Goal: Use online tool/utility: Utilize a website feature to perform a specific function

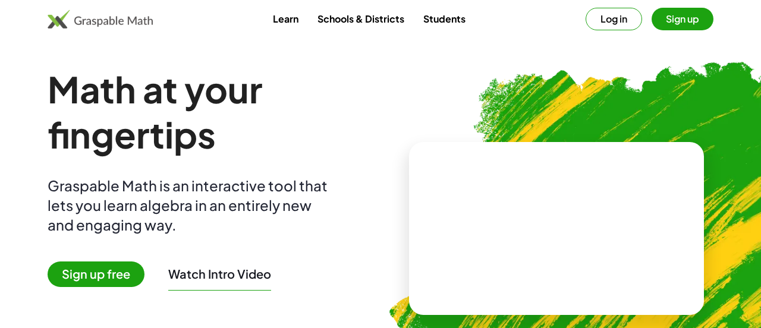
click at [610, 19] on button "Log in" at bounding box center [613, 19] width 56 height 23
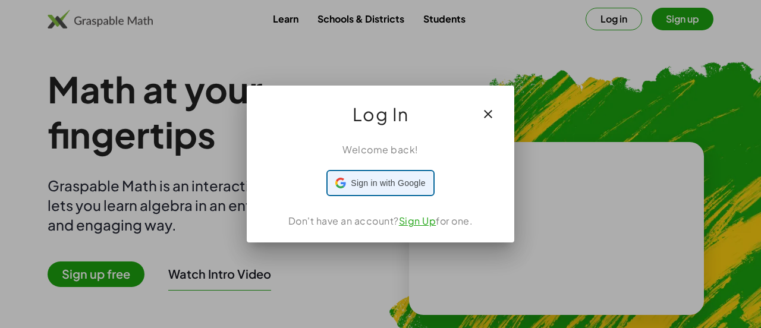
click at [367, 189] on div "Sign in with Google Sign in with Google. Opens in new tab" at bounding box center [380, 183] width 90 height 23
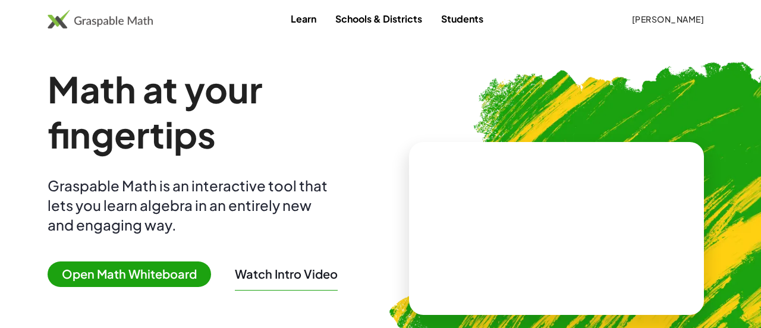
click at [138, 273] on span "Open Math Whiteboard" at bounding box center [129, 275] width 163 height 26
click at [152, 269] on span "Open Math Whiteboard" at bounding box center [129, 275] width 163 height 26
click at [146, 270] on span "Open Math Whiteboard" at bounding box center [129, 275] width 163 height 26
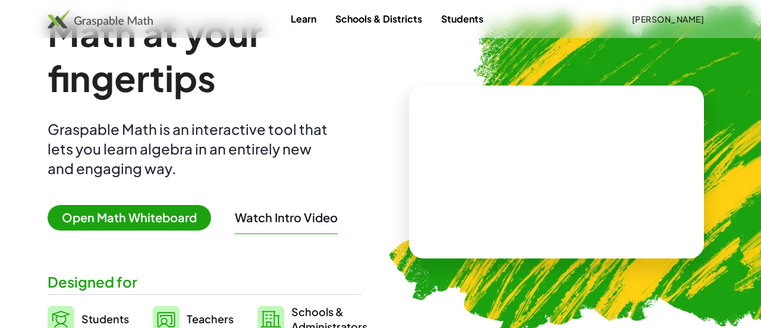
scroll to position [56, 0]
click at [175, 217] on span "Open Math Whiteboard" at bounding box center [129, 218] width 163 height 26
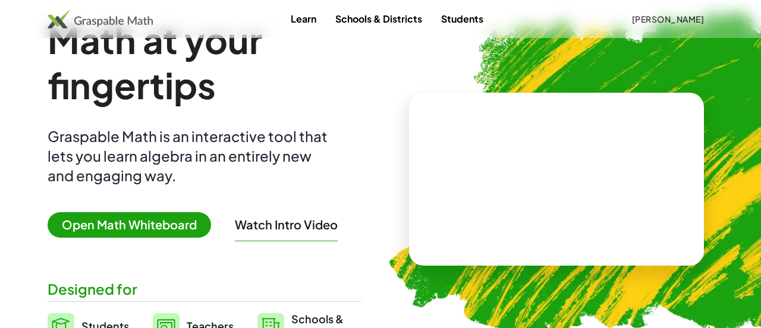
scroll to position [49, 0]
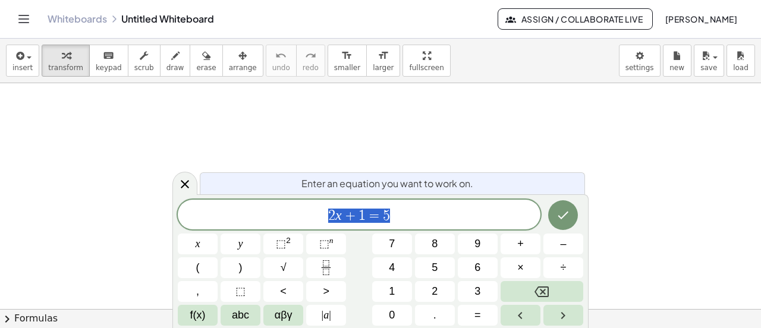
click at [542, 289] on icon "Backspace" at bounding box center [541, 292] width 14 height 14
click at [436, 289] on span "2" at bounding box center [434, 292] width 6 height 16
click at [196, 243] on span "x" at bounding box center [198, 244] width 5 height 16
click at [557, 244] on button "–" at bounding box center [563, 244] width 40 height 21
click at [437, 269] on button "5" at bounding box center [435, 267] width 40 height 21
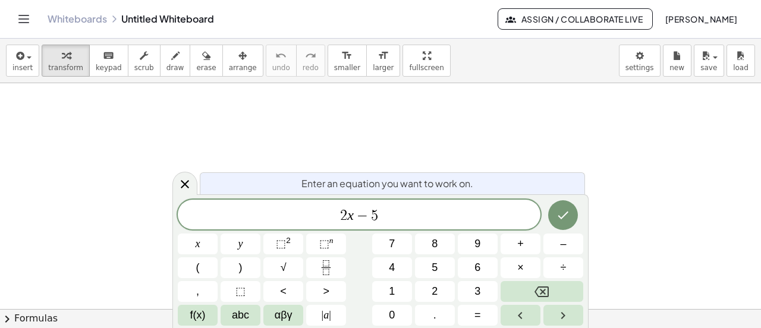
click at [480, 313] on span "=" at bounding box center [477, 315] width 7 height 16
click at [401, 295] on button "1" at bounding box center [392, 291] width 40 height 21
click at [400, 292] on button "1" at bounding box center [392, 291] width 40 height 21
click at [559, 221] on icon "Done" at bounding box center [563, 215] width 14 height 14
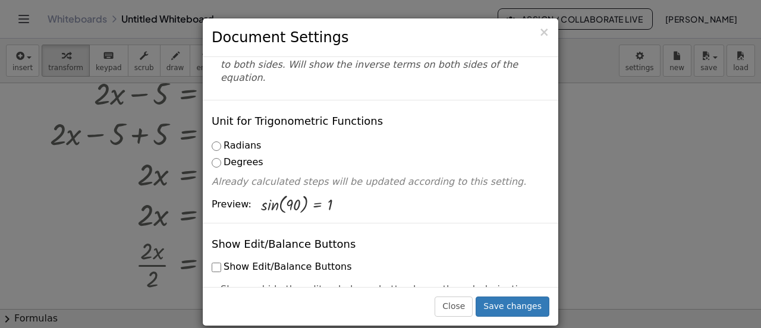
scroll to position [116, 0]
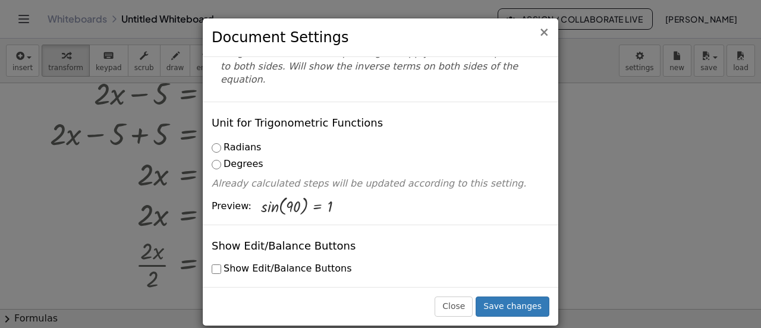
click at [544, 32] on span "×" at bounding box center [543, 32] width 11 height 14
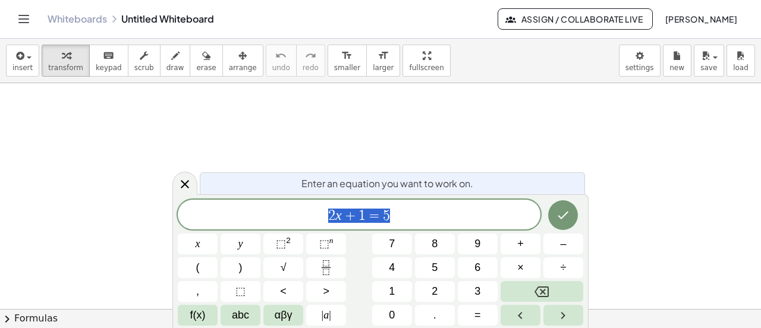
click at [478, 291] on span "3" at bounding box center [477, 292] width 6 height 16
click at [194, 241] on button "x" at bounding box center [198, 244] width 40 height 21
click at [520, 244] on span "+" at bounding box center [520, 244] width 7 height 16
click at [436, 292] on span "2" at bounding box center [434, 292] width 6 height 16
click at [480, 314] on span "=" at bounding box center [477, 315] width 7 height 16
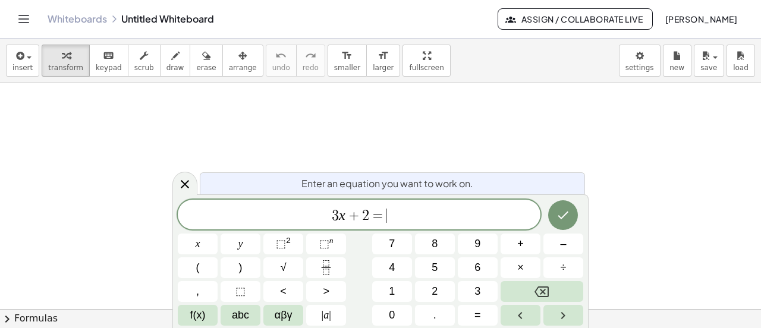
click at [392, 291] on span "1" at bounding box center [392, 292] width 6 height 16
click at [395, 243] on span "7" at bounding box center [392, 244] width 6 height 16
click at [562, 219] on icon "Done" at bounding box center [563, 215] width 14 height 14
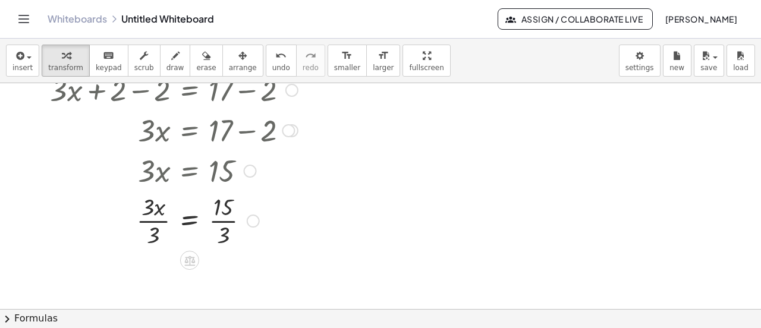
scroll to position [86, 0]
